Goal: Information Seeking & Learning: Learn about a topic

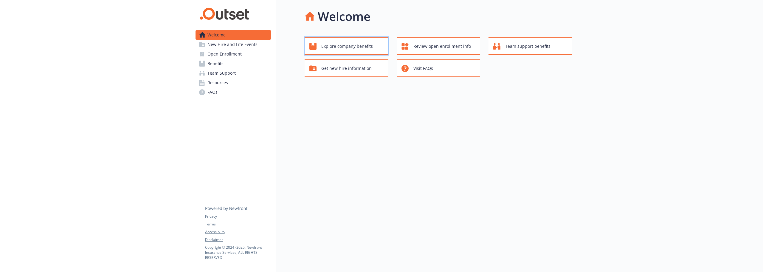
click at [338, 47] on span "Explore company benefits" at bounding box center [348, 46] width 52 height 11
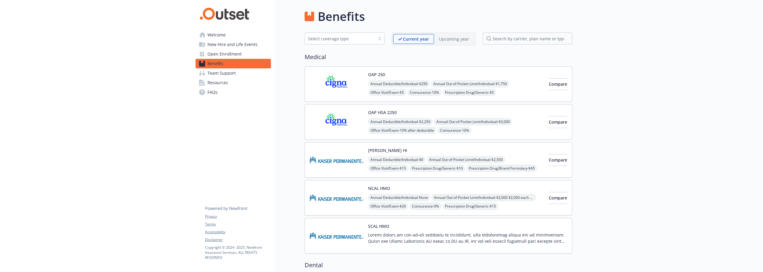
click at [466, 37] on p "Upcoming year" at bounding box center [454, 39] width 30 height 6
click at [213, 84] on span "Resources" at bounding box center [218, 83] width 21 height 10
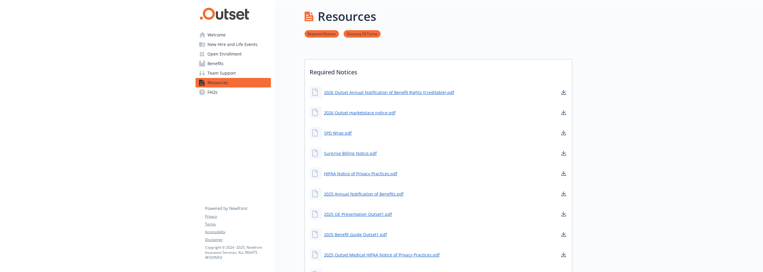
click at [221, 47] on span "New Hire and Life Events" at bounding box center [233, 45] width 50 height 10
